Goal: Communication & Community: Participate in discussion

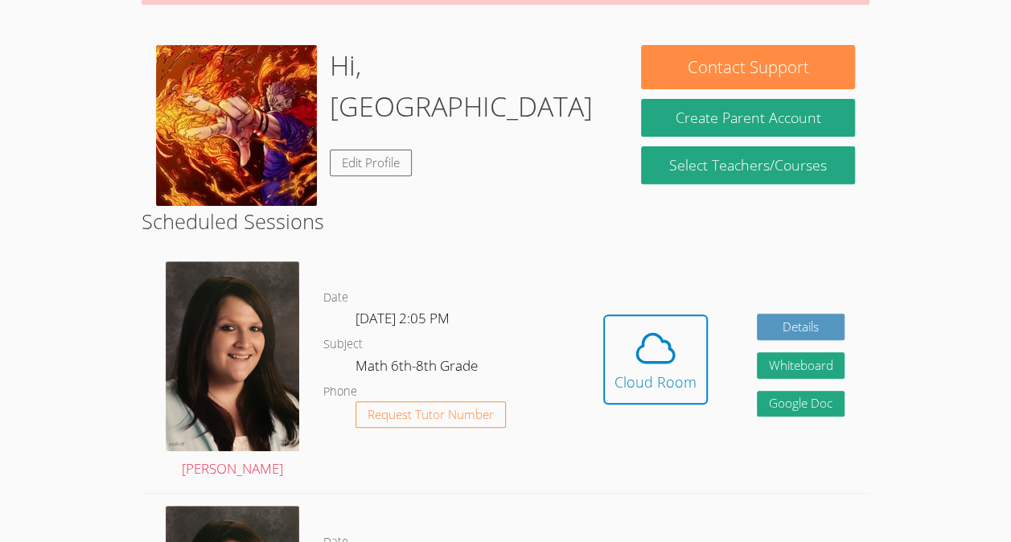
scroll to position [241, 0]
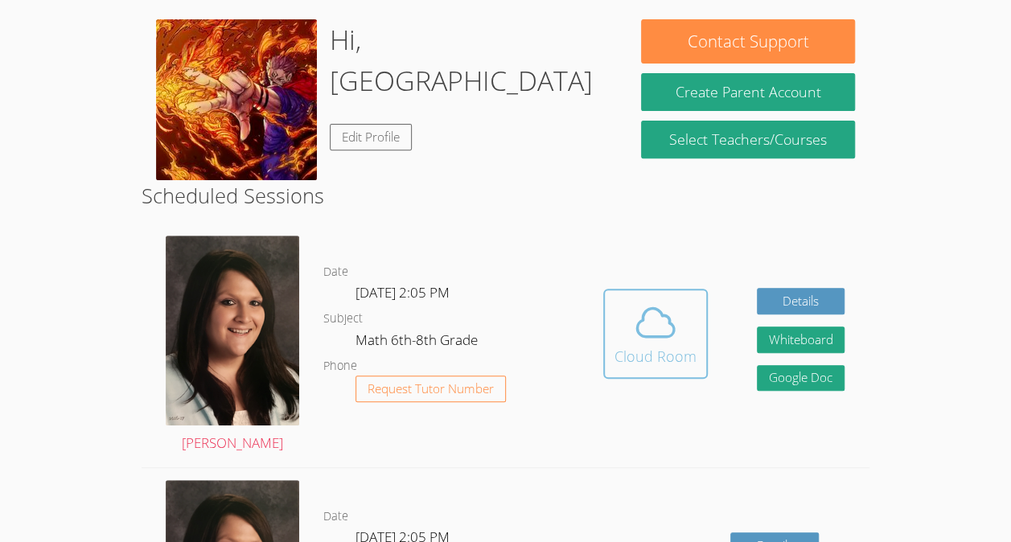
click at [661, 294] on button "Cloud Room" at bounding box center [655, 334] width 105 height 90
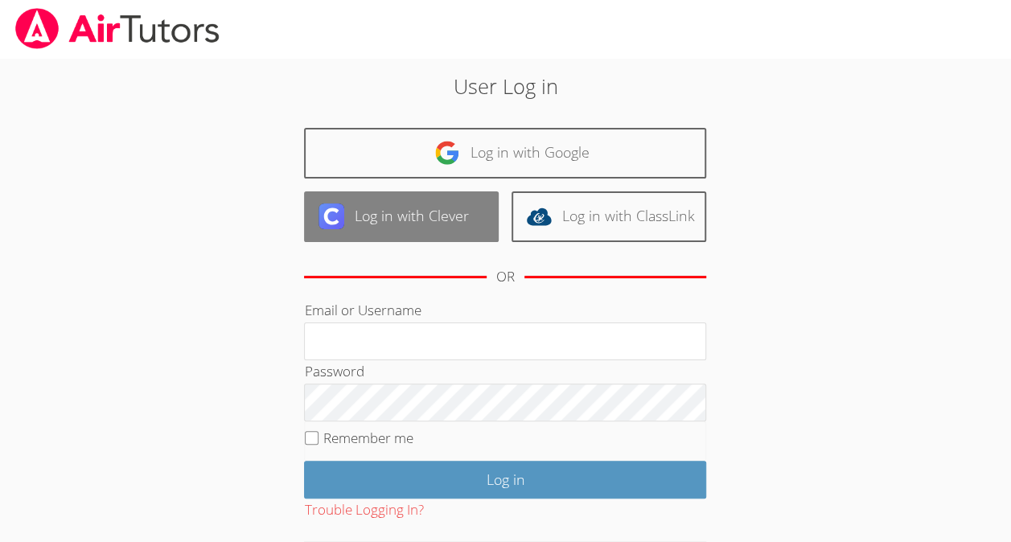
click at [438, 226] on link "Log in with Clever" at bounding box center [401, 216] width 195 height 51
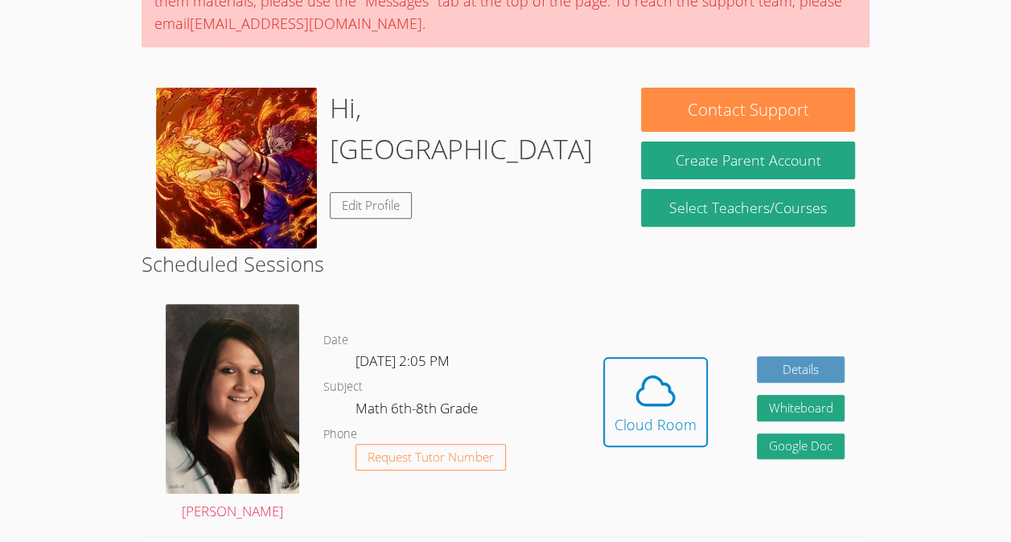
scroll to position [182, 0]
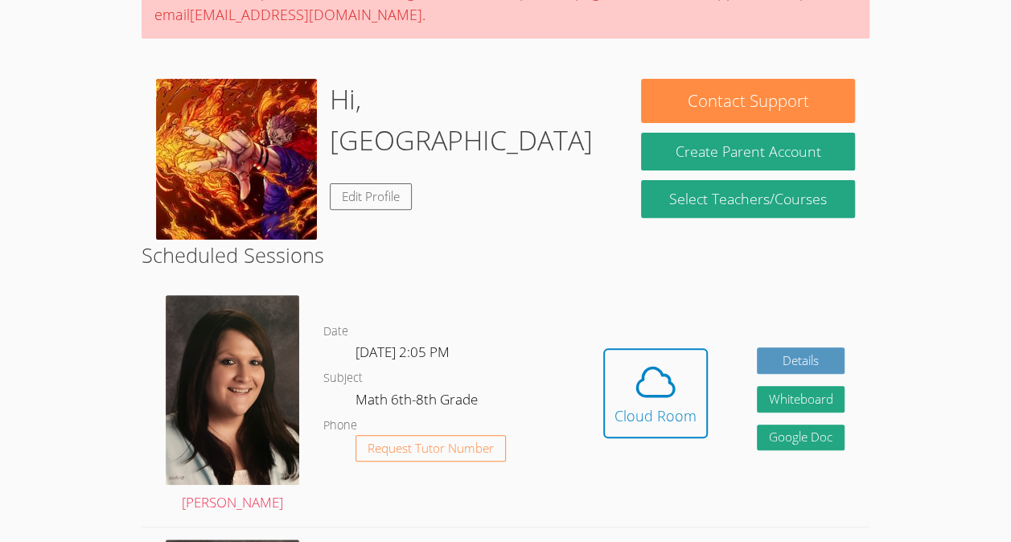
click at [665, 339] on div "Hidden Cloud Room Details Whiteboard Hidden Google Doc" at bounding box center [723, 405] width 291 height 244
click at [664, 348] on button "Cloud Room" at bounding box center [655, 393] width 105 height 90
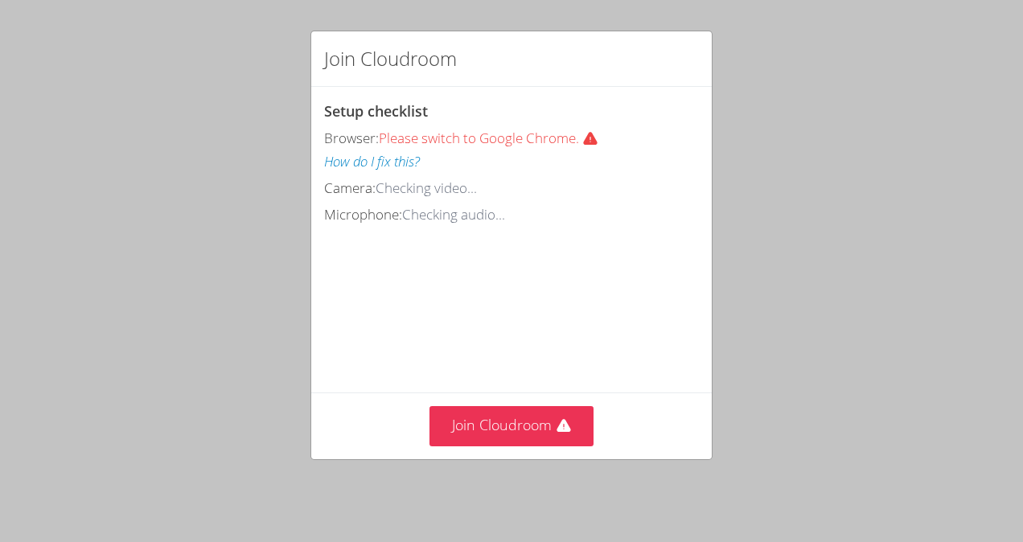
click at [499, 497] on div "Join Cloudroom Setup checklist Browser: Please switch to Google Chrome. How do …" at bounding box center [511, 271] width 1023 height 542
click at [492, 444] on button "Join Cloudroom" at bounding box center [512, 425] width 165 height 39
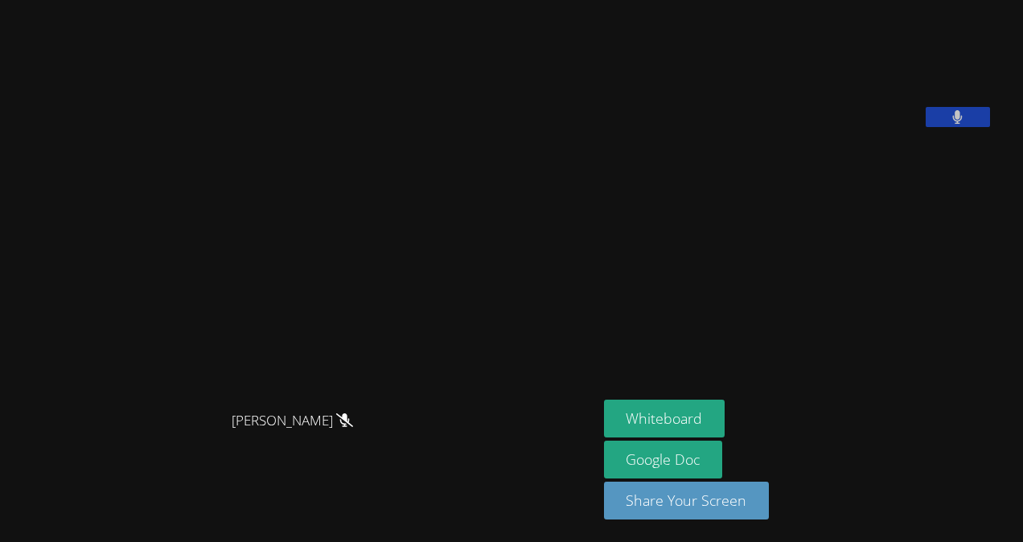
click at [983, 202] on div "Jacqueline Judge Jacqueline Judge Taezhou Ho Whiteboard Google Doc Share Your S…" at bounding box center [511, 271] width 1023 height 542
click at [990, 127] on button at bounding box center [958, 117] width 64 height 20
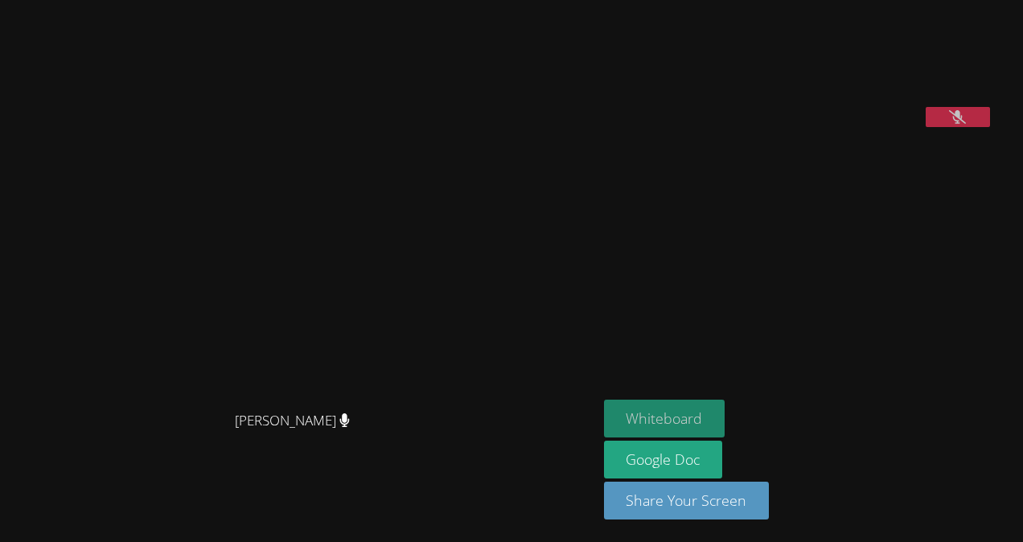
click at [693, 410] on button "Whiteboard" at bounding box center [664, 419] width 121 height 38
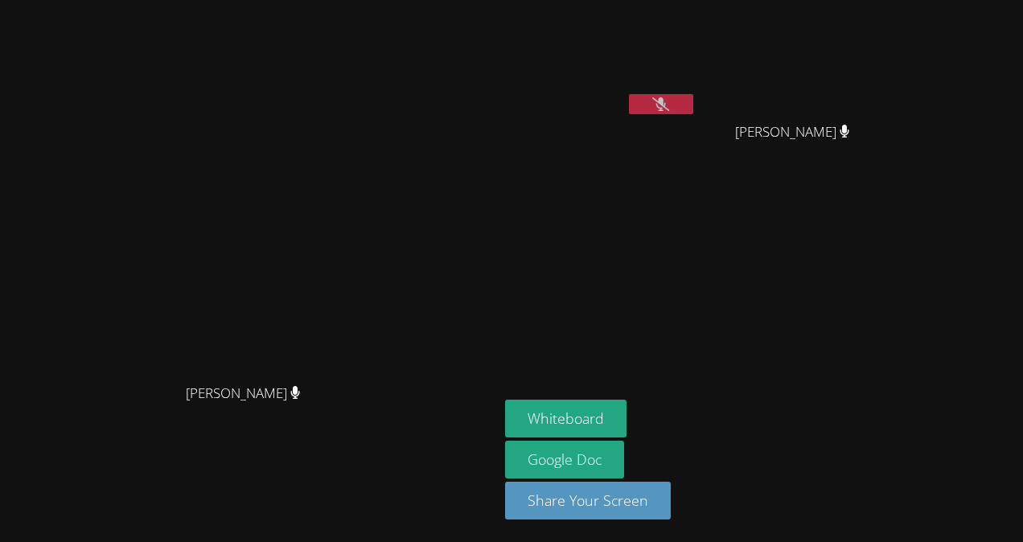
click at [694, 109] on button at bounding box center [661, 104] width 64 height 20
click at [667, 106] on icon at bounding box center [662, 104] width 10 height 14
click at [669, 106] on icon at bounding box center [660, 104] width 17 height 14
click at [694, 97] on button at bounding box center [661, 104] width 64 height 20
click at [694, 101] on button at bounding box center [661, 104] width 64 height 20
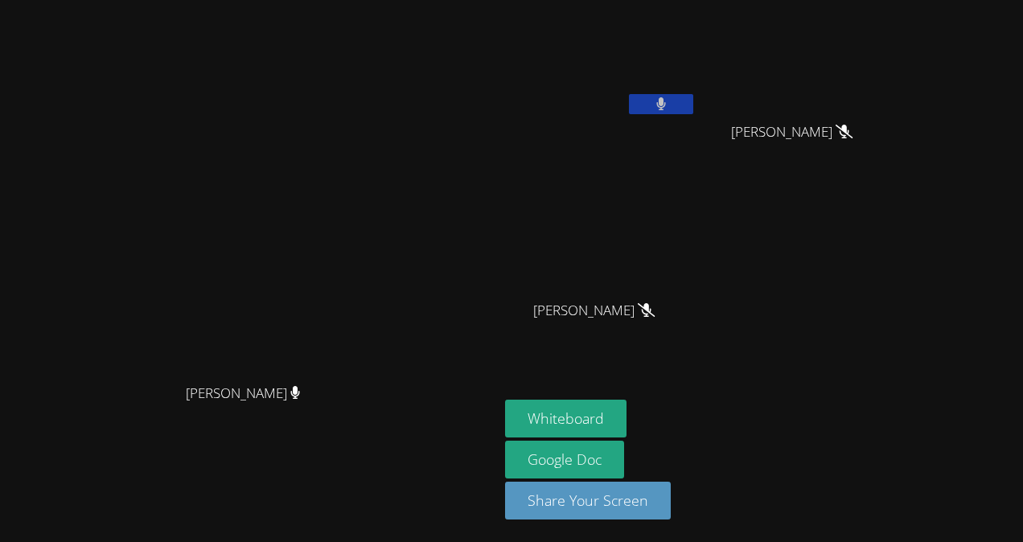
click at [694, 98] on button at bounding box center [661, 104] width 64 height 20
click at [694, 108] on button at bounding box center [661, 104] width 64 height 20
click at [694, 99] on button at bounding box center [661, 104] width 64 height 20
drag, startPoint x: 722, startPoint y: 126, endPoint x: 509, endPoint y: 237, distance: 239.3
click at [492, 237] on video at bounding box center [249, 239] width 486 height 274
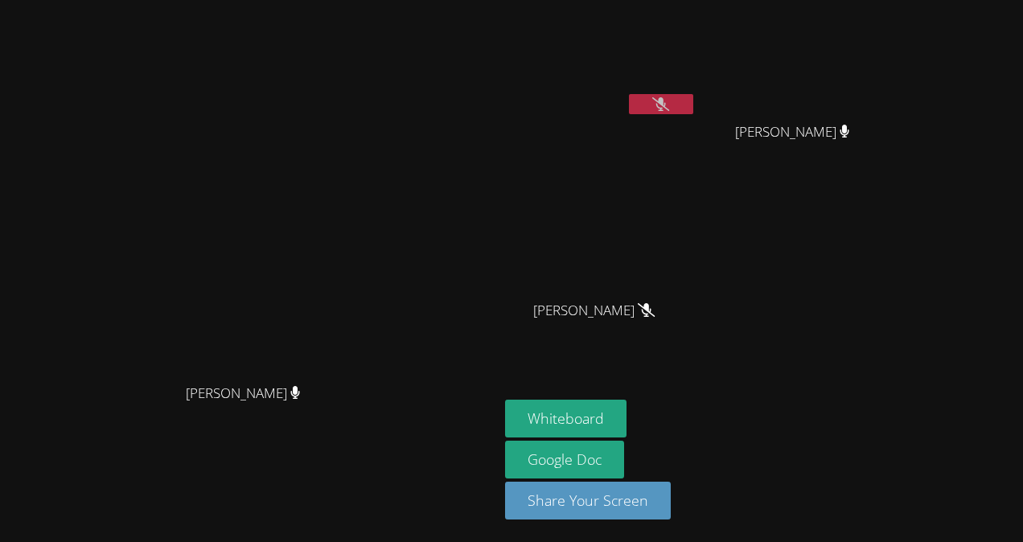
click at [694, 105] on button at bounding box center [661, 104] width 64 height 20
click at [667, 106] on icon at bounding box center [662, 104] width 10 height 14
click at [895, 92] on video at bounding box center [798, 60] width 191 height 108
click at [895, 35] on video at bounding box center [798, 60] width 191 height 108
